Goal: Use online tool/utility: Utilize a website feature to perform a specific function

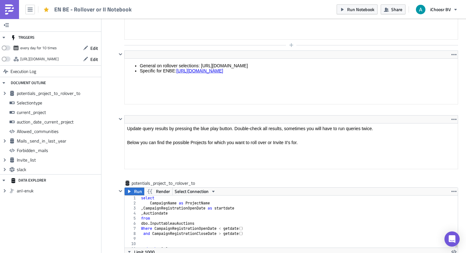
scroll to position [14, 0]
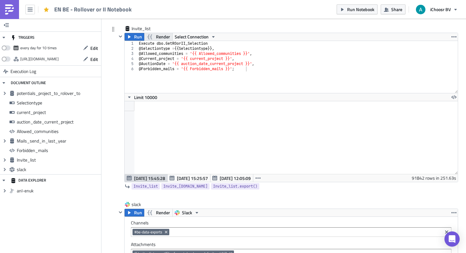
click at [161, 40] on span "Render" at bounding box center [163, 37] width 14 height 8
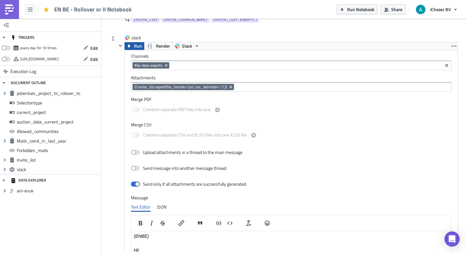
click at [136, 46] on span "Run" at bounding box center [138, 46] width 8 height 8
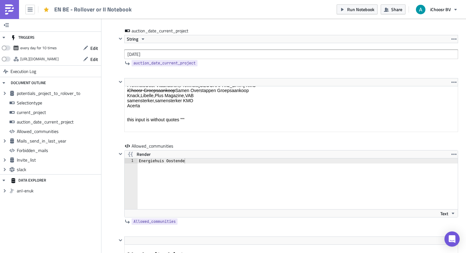
scroll to position [1037, 0]
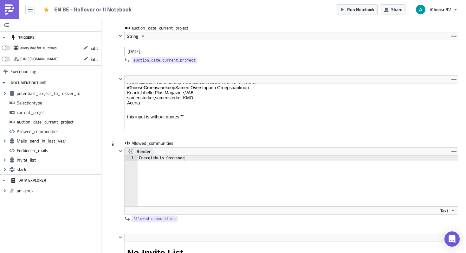
click at [145, 153] on span "Render" at bounding box center [144, 151] width 14 height 8
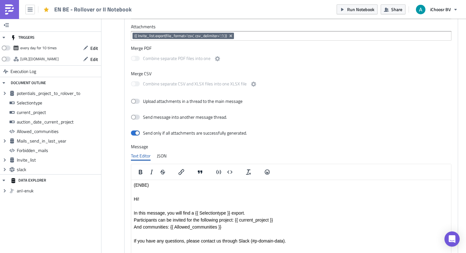
scroll to position [2214, 0]
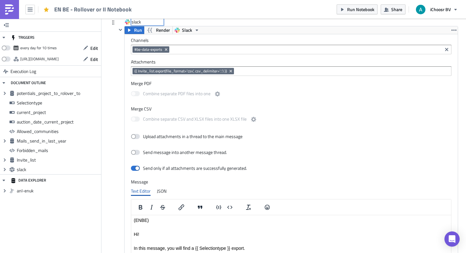
click at [135, 25] on div "slack slack" at bounding box center [148, 22] width 32 height 6
click at [134, 31] on span "Run" at bounding box center [138, 30] width 8 height 8
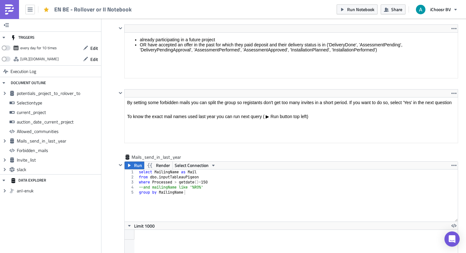
scroll to position [1467, 0]
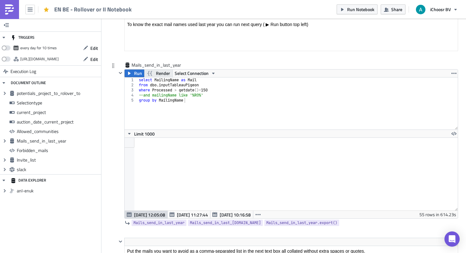
click at [162, 75] on span "Render" at bounding box center [163, 73] width 14 height 8
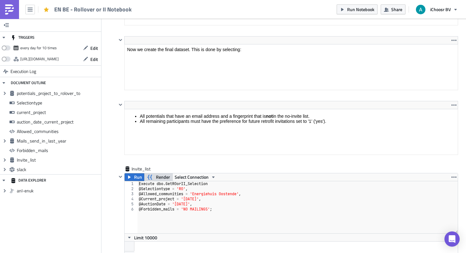
scroll to position [1905, 0]
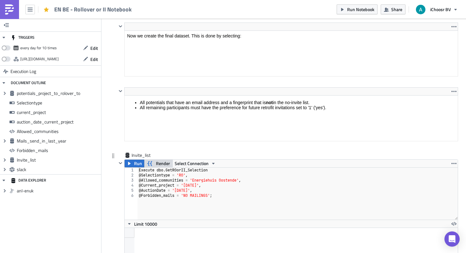
click at [160, 163] on span "Render" at bounding box center [163, 164] width 14 height 8
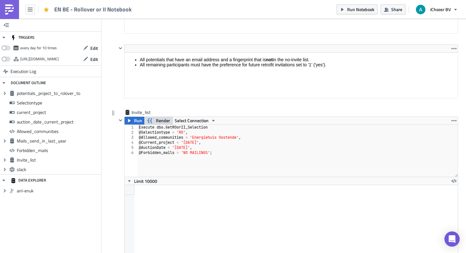
scroll to position [1950, 0]
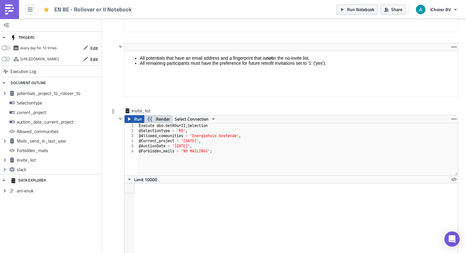
click at [135, 116] on span "Run" at bounding box center [138, 119] width 8 height 8
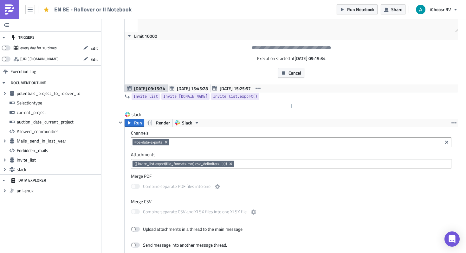
scroll to position [2100, 0]
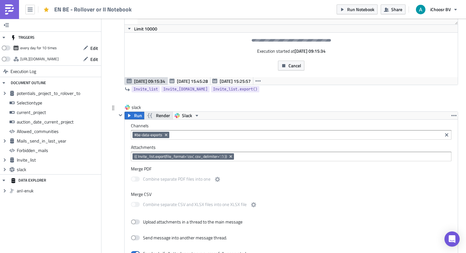
click at [153, 118] on icon "button" at bounding box center [150, 116] width 8 height 8
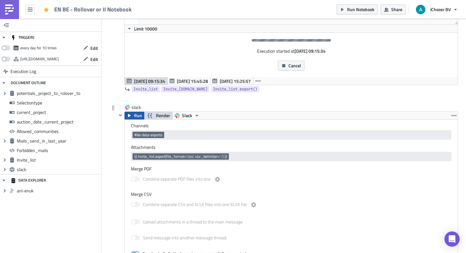
click at [129, 117] on icon "button" at bounding box center [129, 115] width 5 height 5
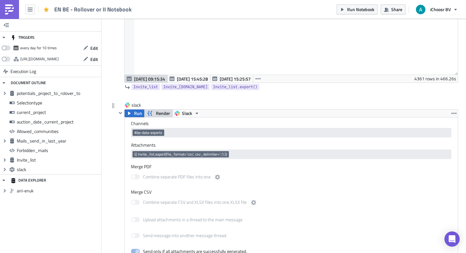
scroll to position [2123, 0]
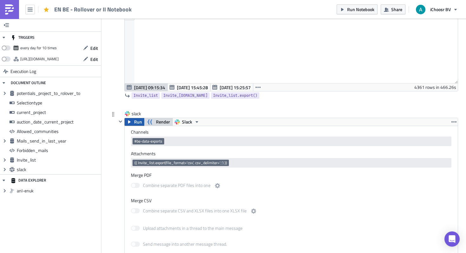
click at [133, 123] on button "Run" at bounding box center [135, 122] width 20 height 8
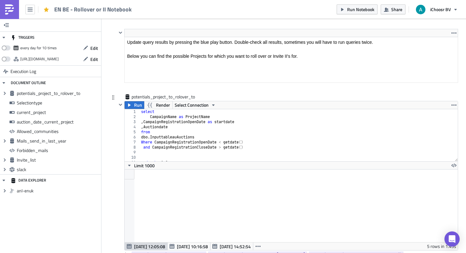
scroll to position [14, 0]
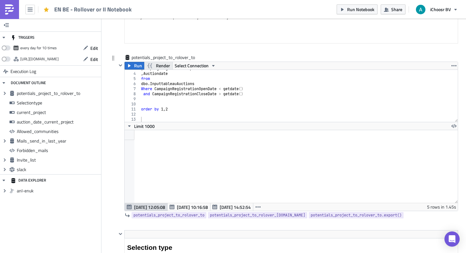
click at [163, 65] on span "Render" at bounding box center [163, 66] width 14 height 8
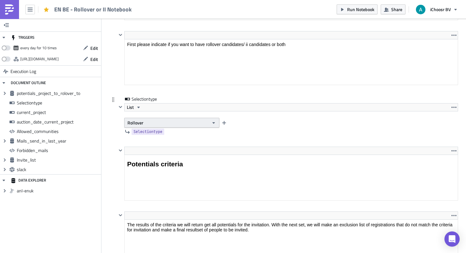
click at [154, 121] on button "Rollover" at bounding box center [171, 123] width 95 height 10
click at [151, 145] on div "Interested Individuals" at bounding box center [154, 143] width 53 height 6
click at [152, 125] on span "Interested Individuals" at bounding box center [148, 122] width 42 height 7
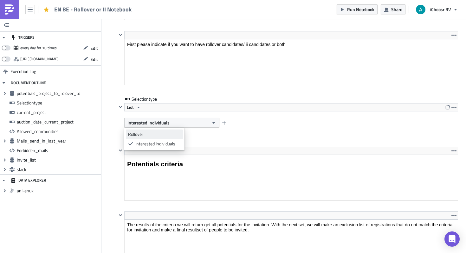
click at [147, 139] on link "Rollover" at bounding box center [154, 134] width 57 height 10
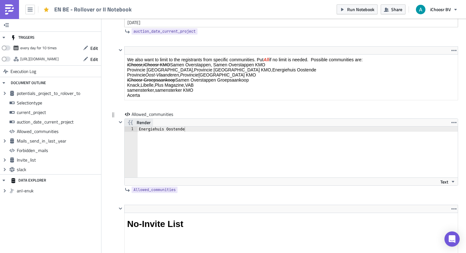
click at [146, 120] on span "Render" at bounding box center [144, 123] width 14 height 8
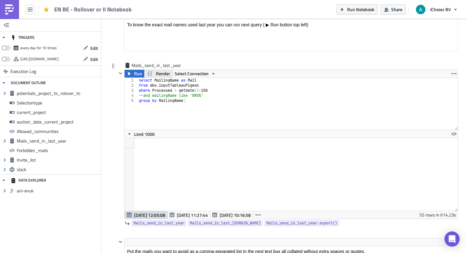
click at [158, 74] on span "Render" at bounding box center [163, 74] width 14 height 8
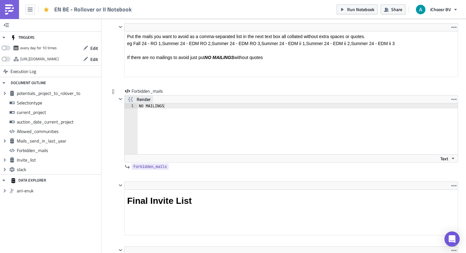
click at [145, 101] on span "Render" at bounding box center [144, 99] width 14 height 8
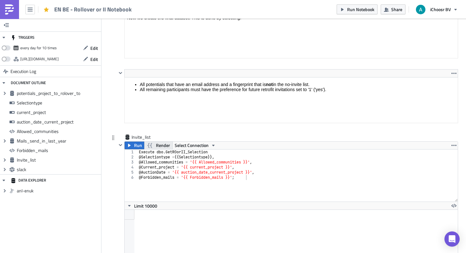
click at [158, 144] on span "Render" at bounding box center [163, 145] width 14 height 8
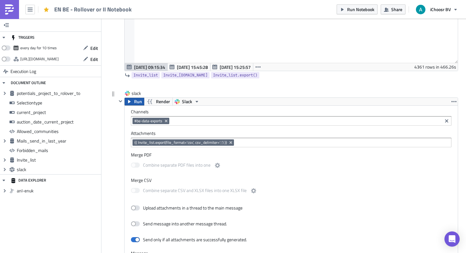
click at [136, 101] on span "Run" at bounding box center [138, 102] width 8 height 8
